Goal: Browse casually

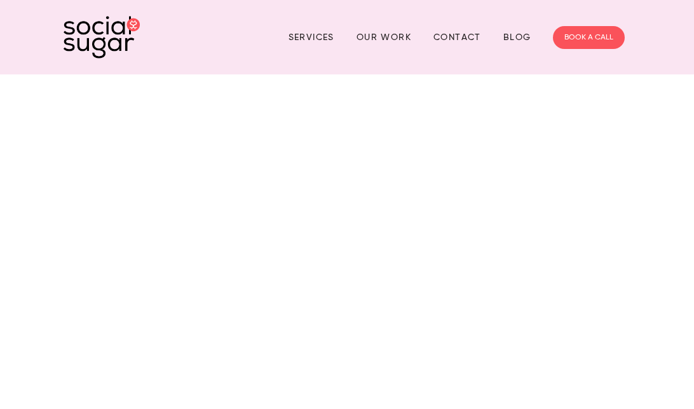
click at [375, 308] on div at bounding box center [347, 269] width 694 height 390
click at [469, 191] on div at bounding box center [347, 269] width 694 height 390
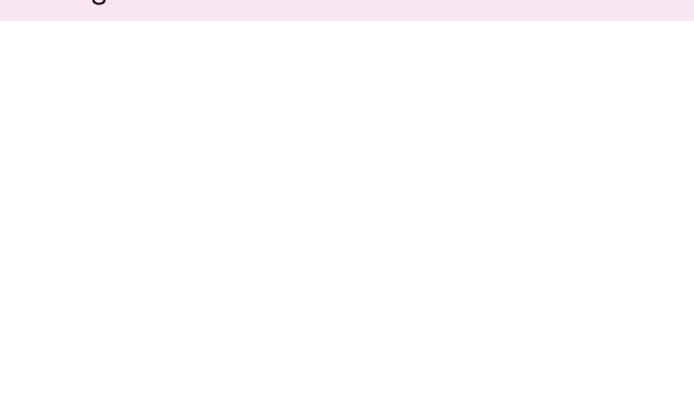
scroll to position [55, 0]
click at [363, 326] on div at bounding box center [347, 215] width 694 height 390
click at [340, 238] on div at bounding box center [347, 215] width 694 height 390
click at [346, 176] on div at bounding box center [347, 215] width 694 height 390
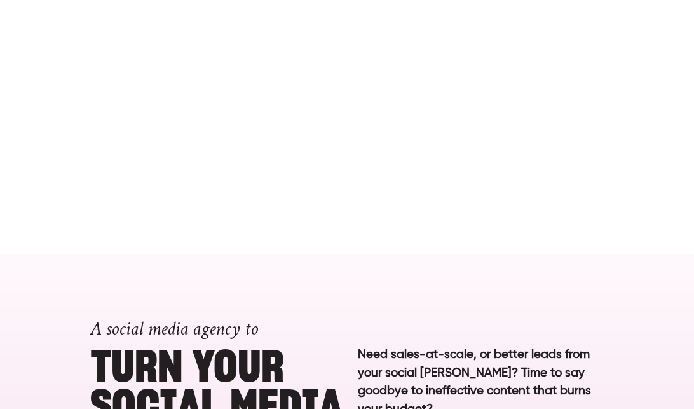
scroll to position [225, 0]
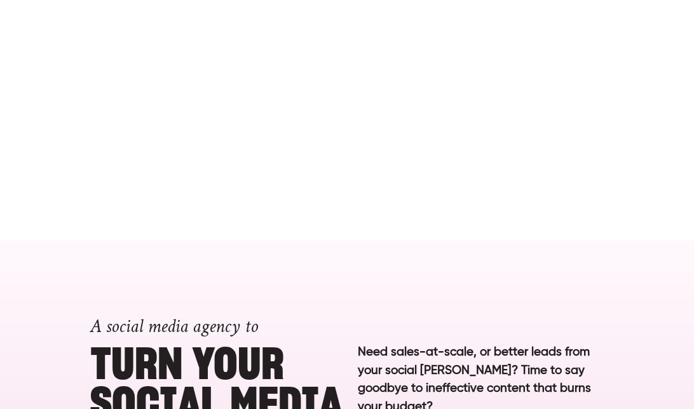
click at [430, 375] on p "Need sales-at-scale, or better leads from your social [PERSON_NAME]? Time to sa…" at bounding box center [481, 379] width 246 height 72
click at [431, 361] on p "Need sales-at-scale, or better leads from your social [PERSON_NAME]? Time to sa…" at bounding box center [481, 379] width 246 height 72
